Goal: Information Seeking & Learning: Check status

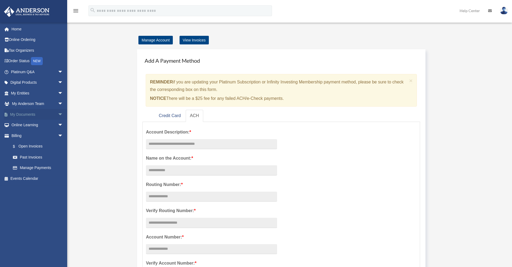
click at [30, 113] on link "My Documents arrow_drop_down" at bounding box center [37, 114] width 67 height 11
click at [58, 117] on span "arrow_drop_down" at bounding box center [63, 114] width 11 height 11
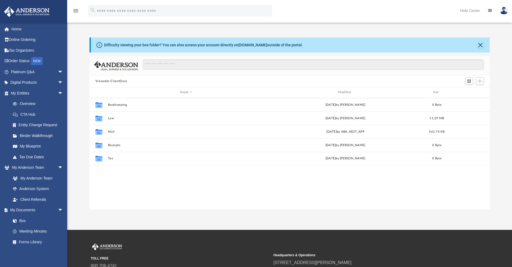
scroll to position [118, 396]
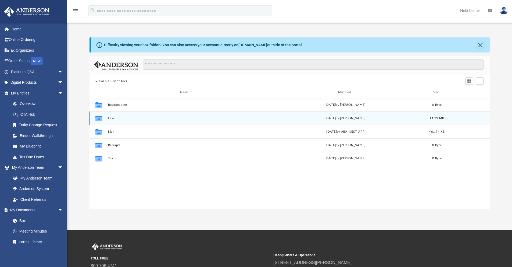
click at [109, 117] on button "Law" at bounding box center [186, 117] width 157 height 3
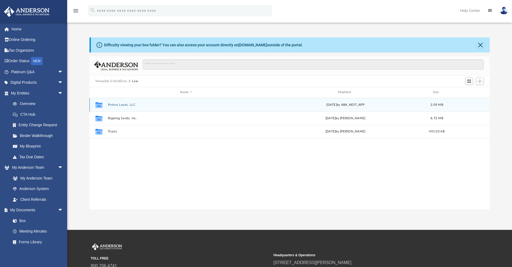
click at [128, 105] on button "Pothos Leads, LLC" at bounding box center [186, 104] width 157 height 3
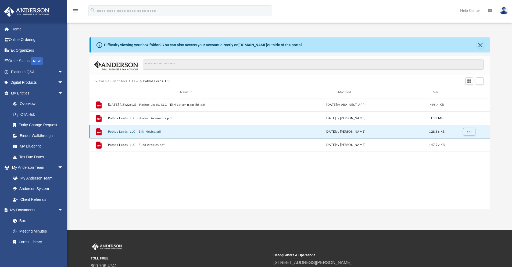
click at [131, 130] on button "Pothos Leads, LLC - EIN Notice.pdf" at bounding box center [186, 131] width 157 height 3
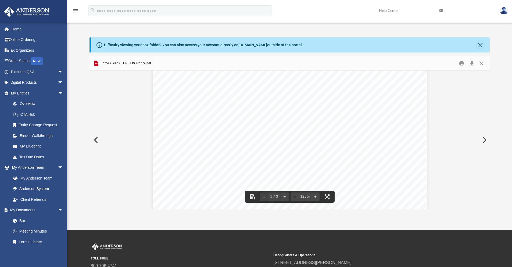
scroll to position [142, 0]
drag, startPoint x: 277, startPoint y: 140, endPoint x: 293, endPoint y: 140, distance: 15.3
click at [293, 140] on div "An o ﬀ icial website of the United States Government Here's how you know Home /…" at bounding box center [290, 110] width 274 height 355
drag, startPoint x: 293, startPoint y: 140, endPoint x: 282, endPoint y: 140, distance: 11.3
click at [282, 140] on div "An o ﬀ icial website of the United States Government Here's how you know Home /…" at bounding box center [290, 110] width 274 height 355
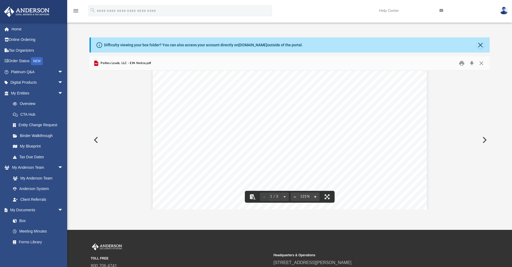
click at [280, 140] on span "39-3964342" at bounding box center [309, 140] width 60 height 3
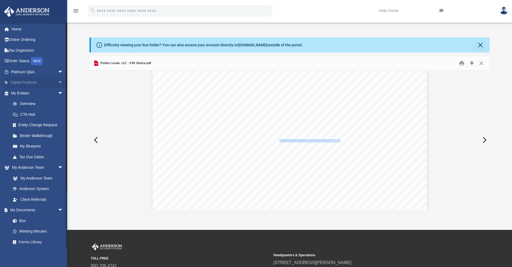
click at [39, 84] on link "Digital Products arrow_drop_down" at bounding box center [37, 82] width 67 height 11
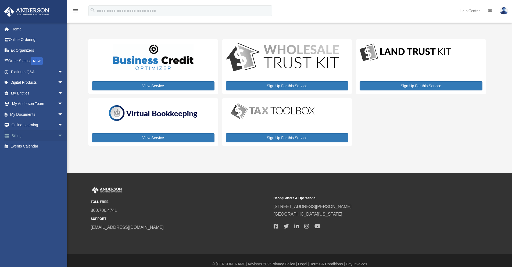
click at [38, 137] on link "Billing arrow_drop_down" at bounding box center [37, 135] width 67 height 11
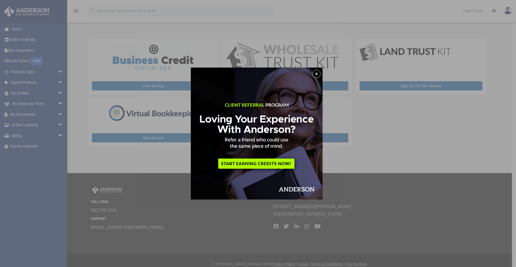
click at [318, 74] on button "x" at bounding box center [317, 74] width 8 height 8
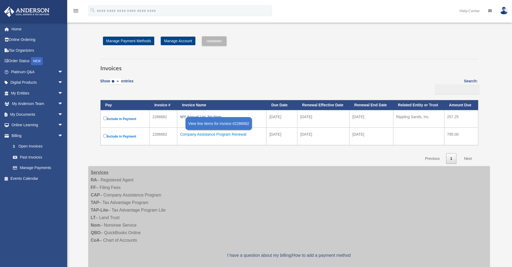
click at [230, 136] on div "Company Assistance Program Renewal" at bounding box center [221, 134] width 83 height 8
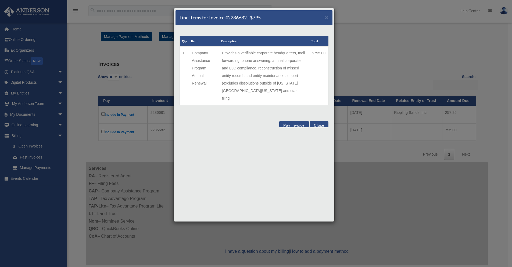
scroll to position [10, 0]
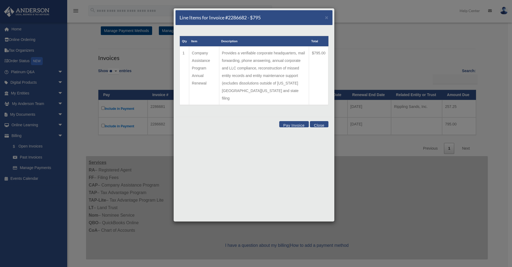
click at [319, 121] on button "Close" at bounding box center [319, 124] width 19 height 6
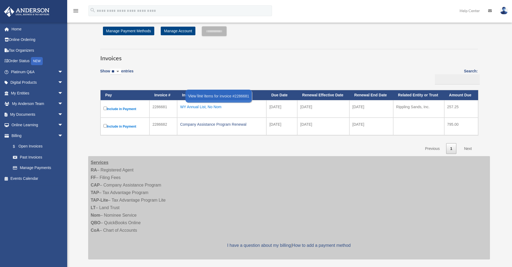
click at [190, 108] on div "WY Annual List, No Nom" at bounding box center [221, 107] width 83 height 8
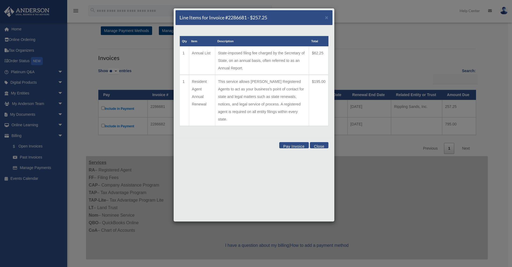
click at [315, 142] on button "Close" at bounding box center [319, 145] width 19 height 6
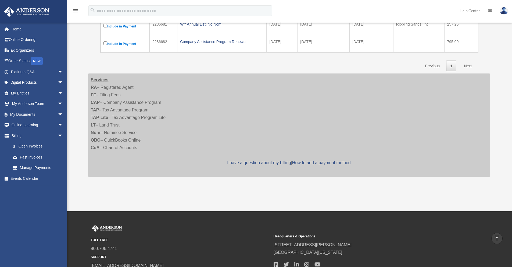
scroll to position [47, 0]
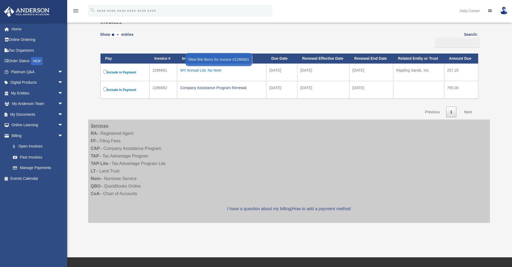
click at [213, 73] on div "WY Annual List, No Nom" at bounding box center [221, 70] width 83 height 8
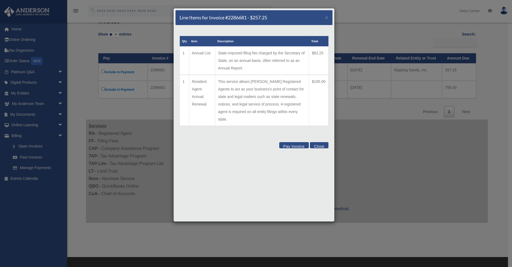
click at [148, 113] on div "Line Items for Invoice #2286681 - $257.25 × Qty Item Description Total 1 Annual…" at bounding box center [256, 133] width 512 height 267
